Goal: Information Seeking & Learning: Learn about a topic

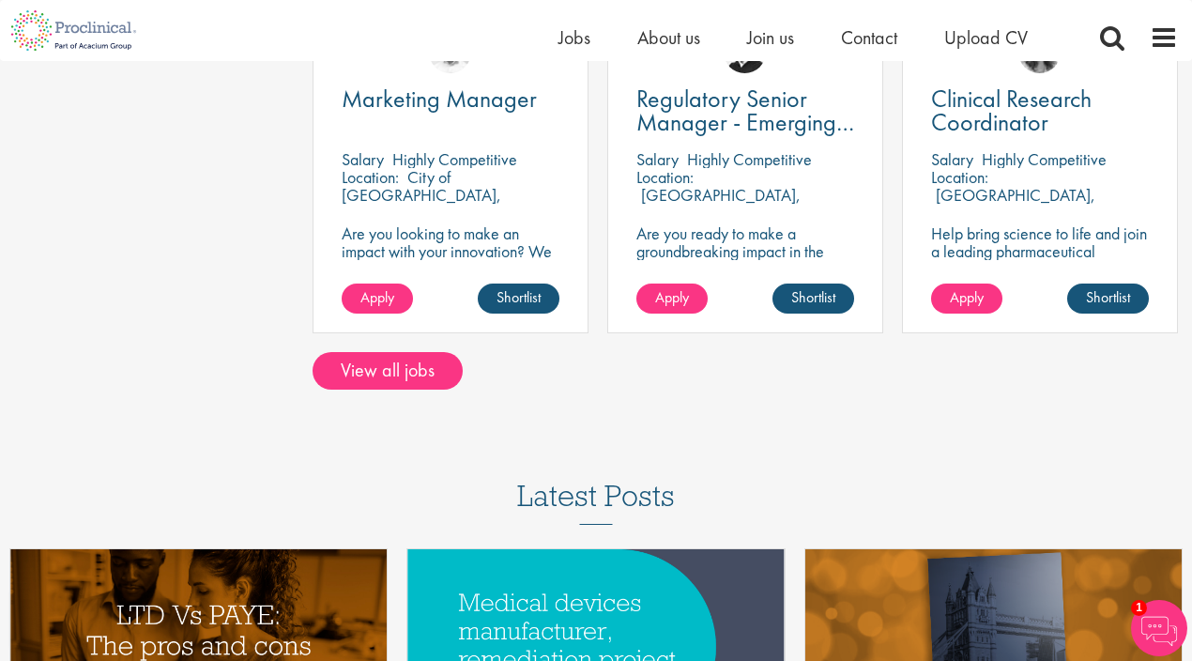
scroll to position [1518, 0]
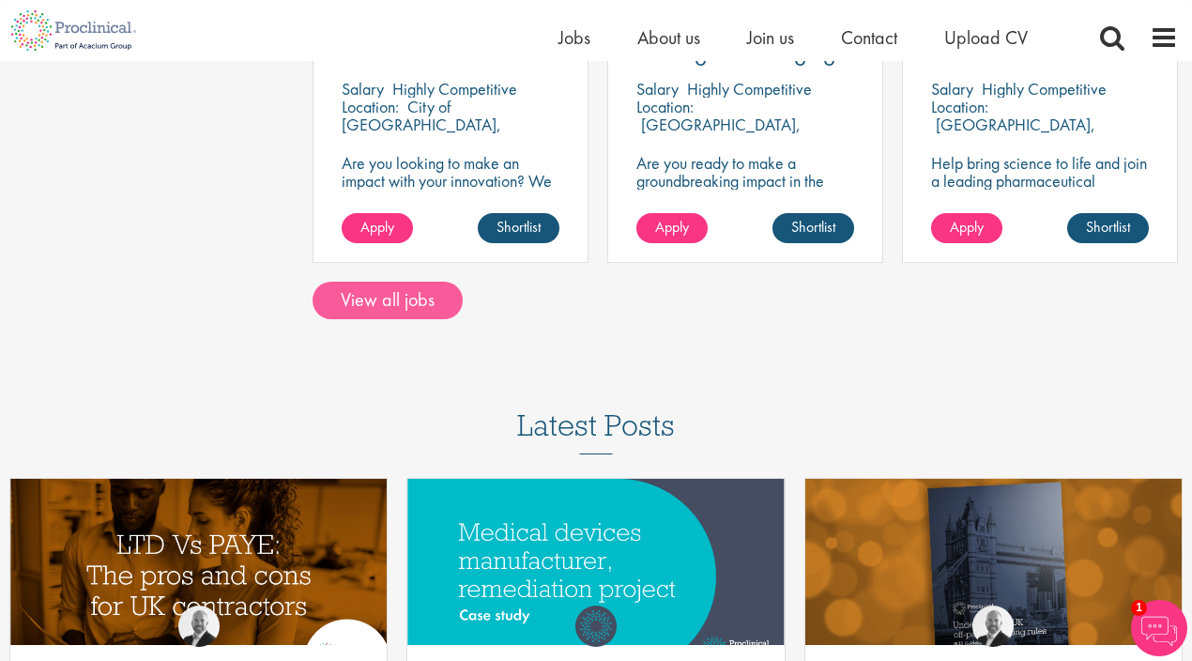
click at [403, 294] on link "View all jobs" at bounding box center [388, 301] width 150 height 38
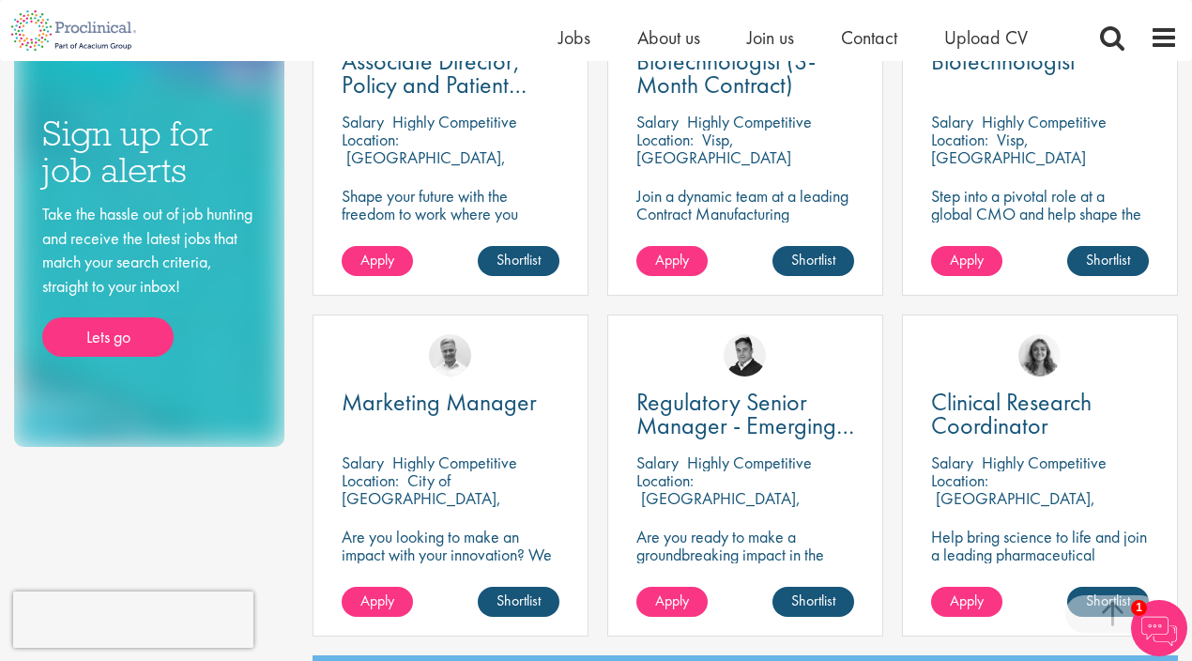
scroll to position [1133, 0]
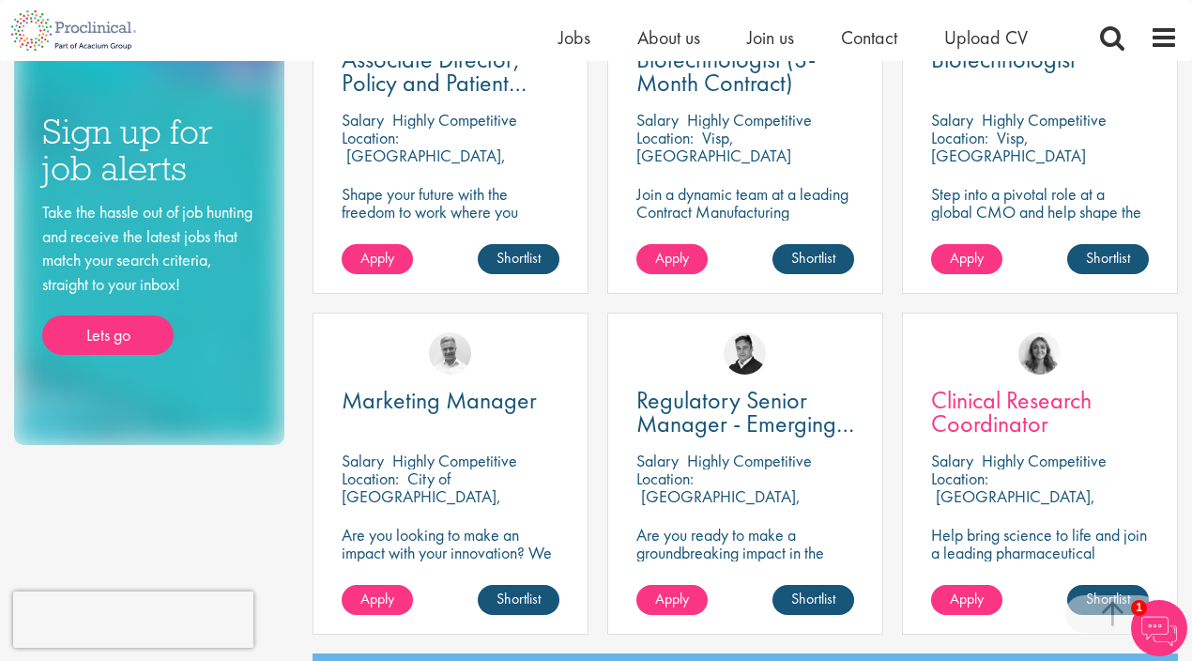
click at [970, 402] on span "Clinical Research Coordinator" at bounding box center [1011, 411] width 160 height 55
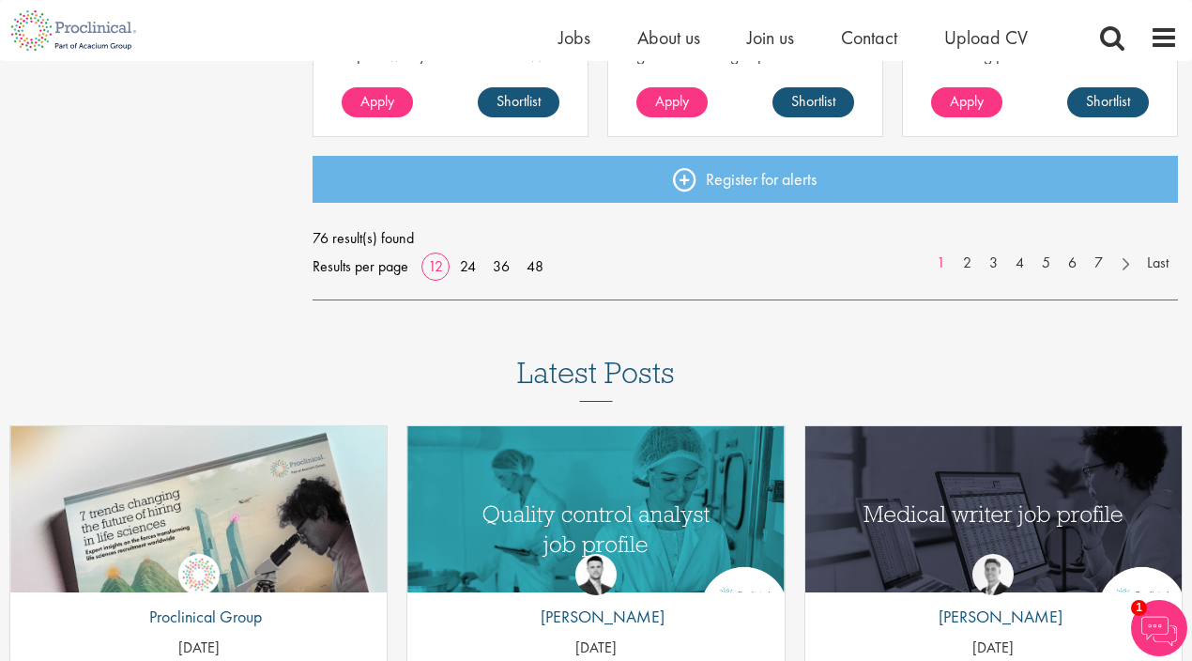
scroll to position [1665, 0]
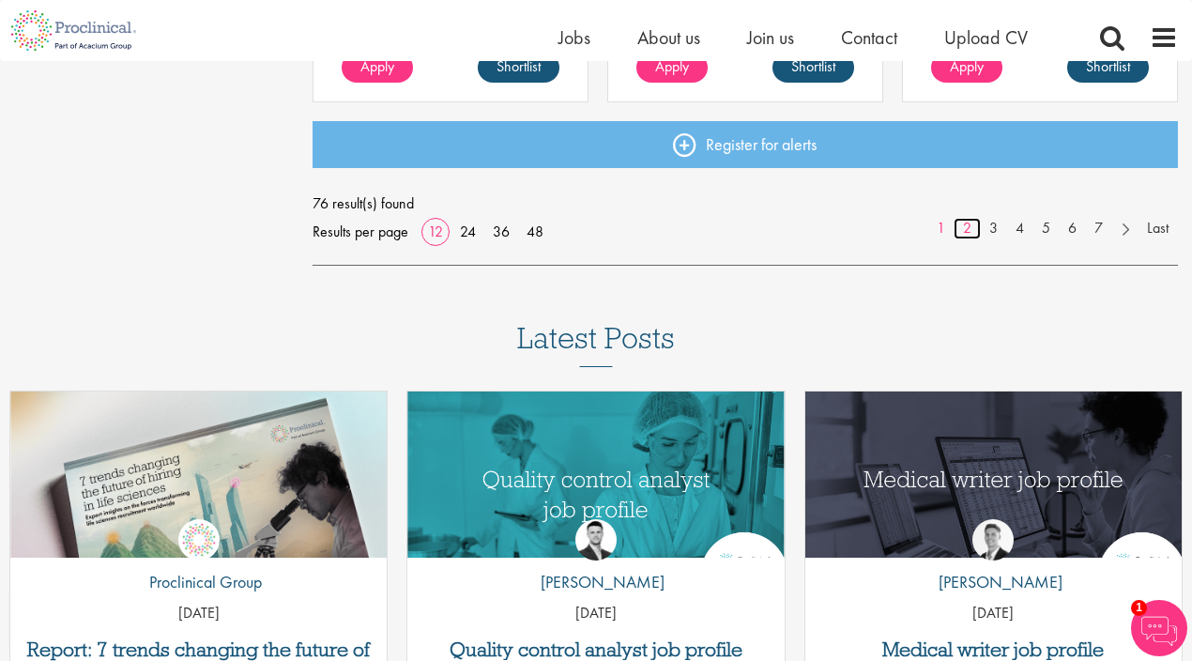
click at [968, 229] on link "2" at bounding box center [967, 229] width 27 height 22
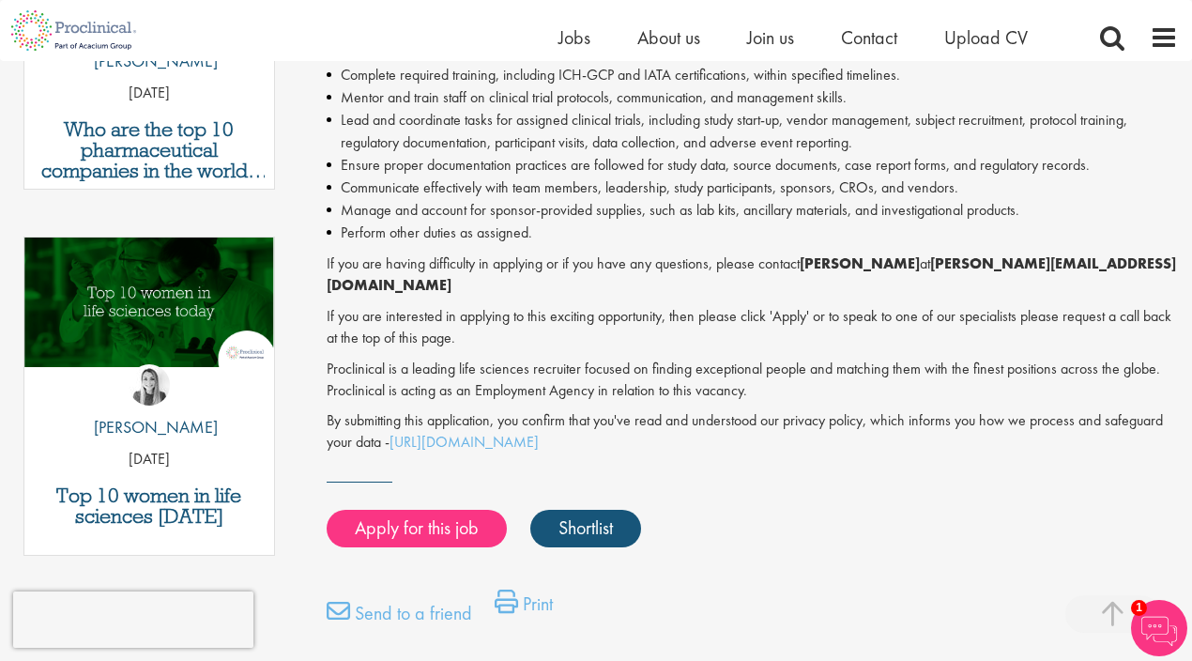
scroll to position [553, 0]
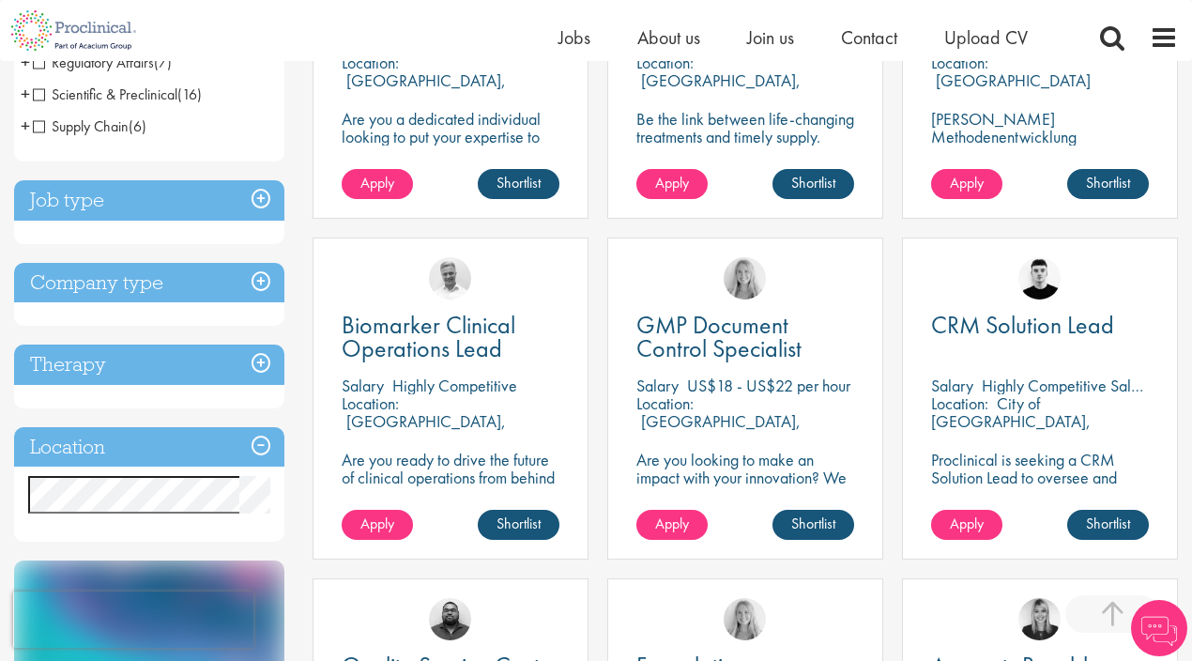
scroll to position [649, 0]
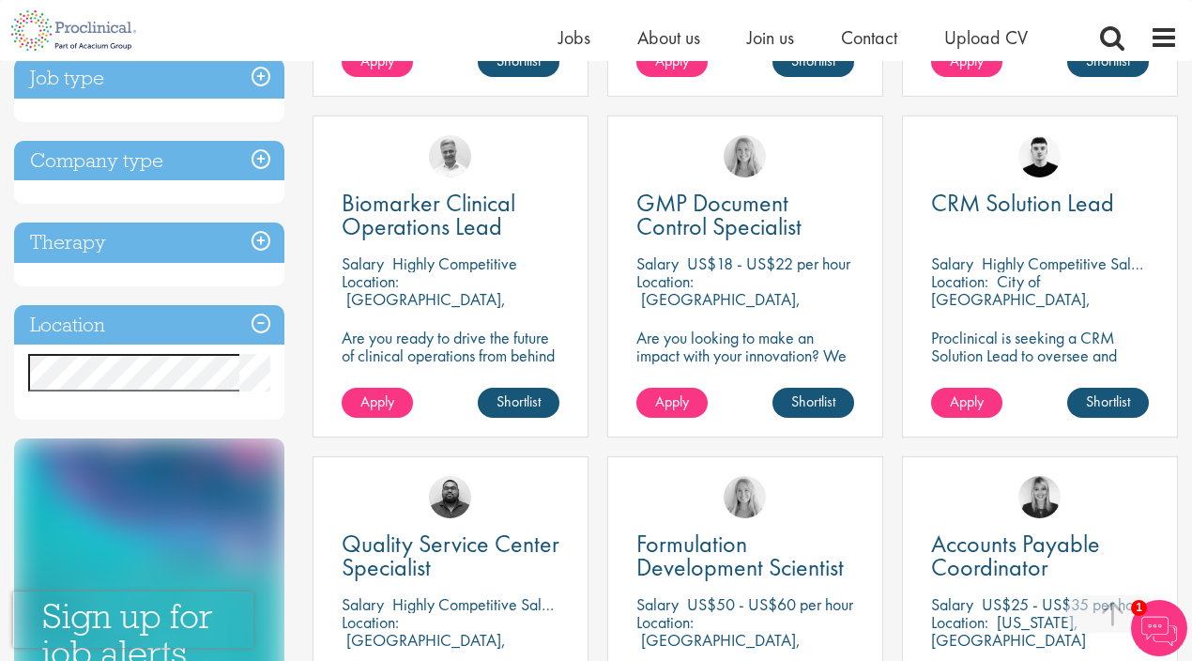
drag, startPoint x: 198, startPoint y: 351, endPoint x: 106, endPoint y: 409, distance: 108.8
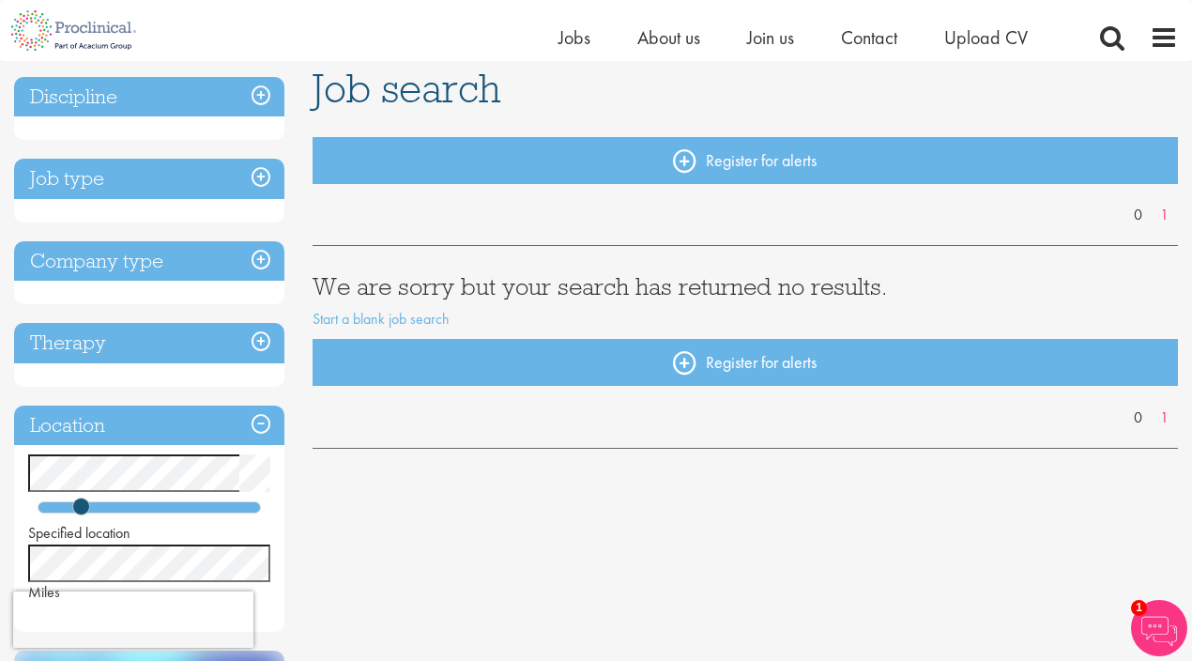
scroll to position [182, 0]
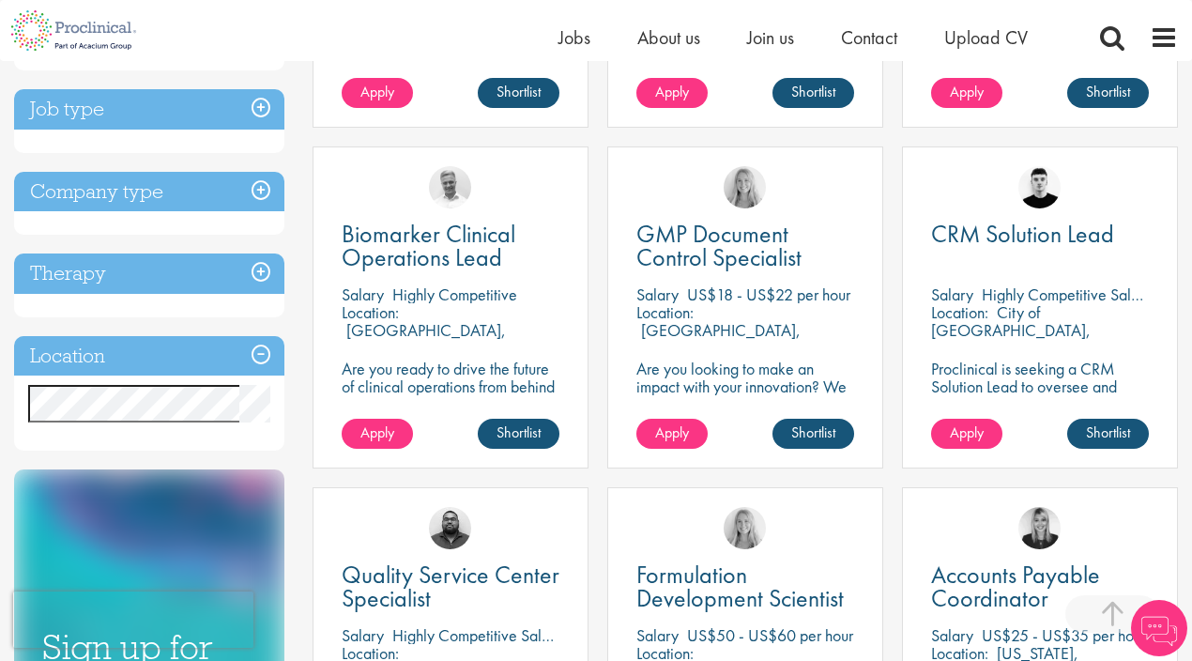
scroll to position [622, 0]
